Goal: Navigation & Orientation: Find specific page/section

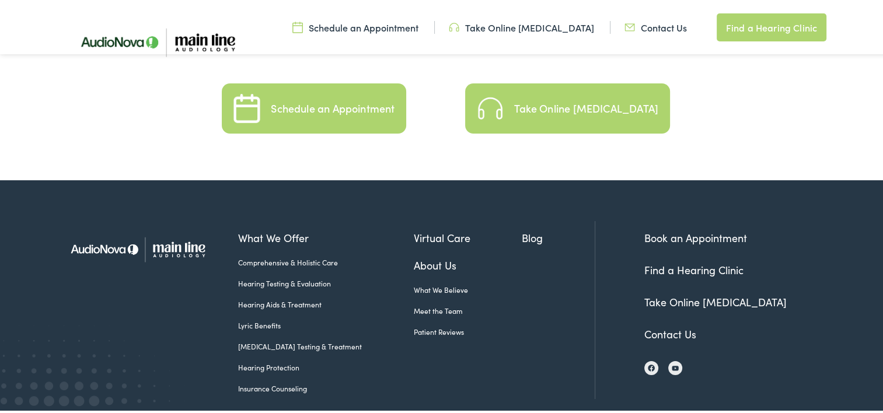
scroll to position [2664, 0]
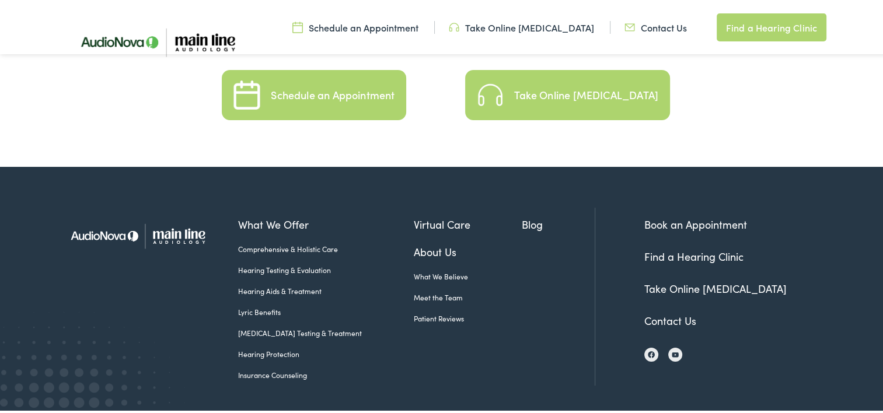
click at [428, 242] on link "About Us" at bounding box center [468, 250] width 109 height 16
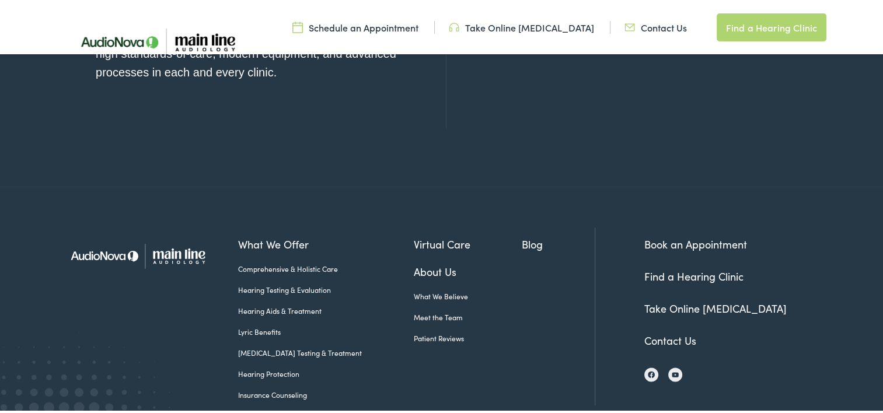
scroll to position [1448, 0]
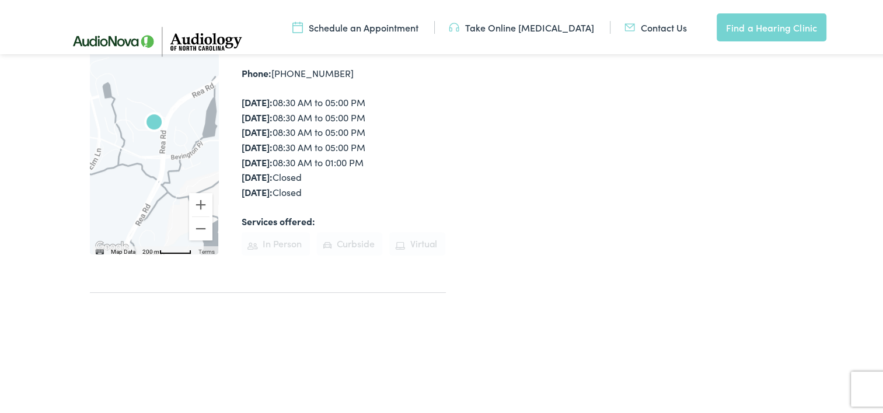
scroll to position [350, 0]
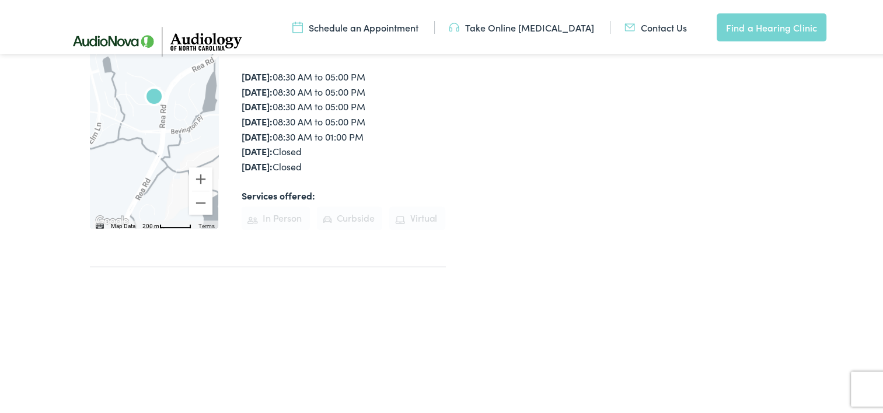
click at [271, 205] on li "In Person" at bounding box center [276, 216] width 68 height 23
click at [383, 200] on div "Home / Locations / Audiology of North Carolina – Charlotte Audiology of North C…" at bounding box center [253, 39] width 385 height 451
